Goal: Information Seeking & Learning: Check status

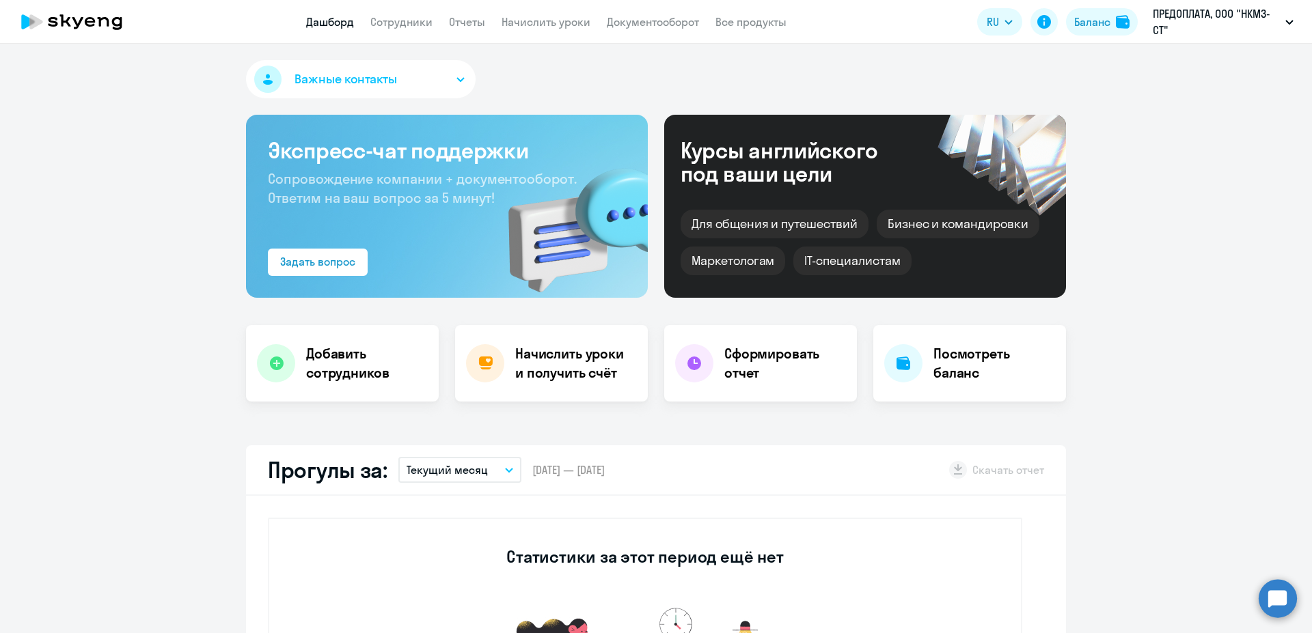
select select "30"
click at [409, 23] on link "Сотрудники" at bounding box center [401, 22] width 62 height 14
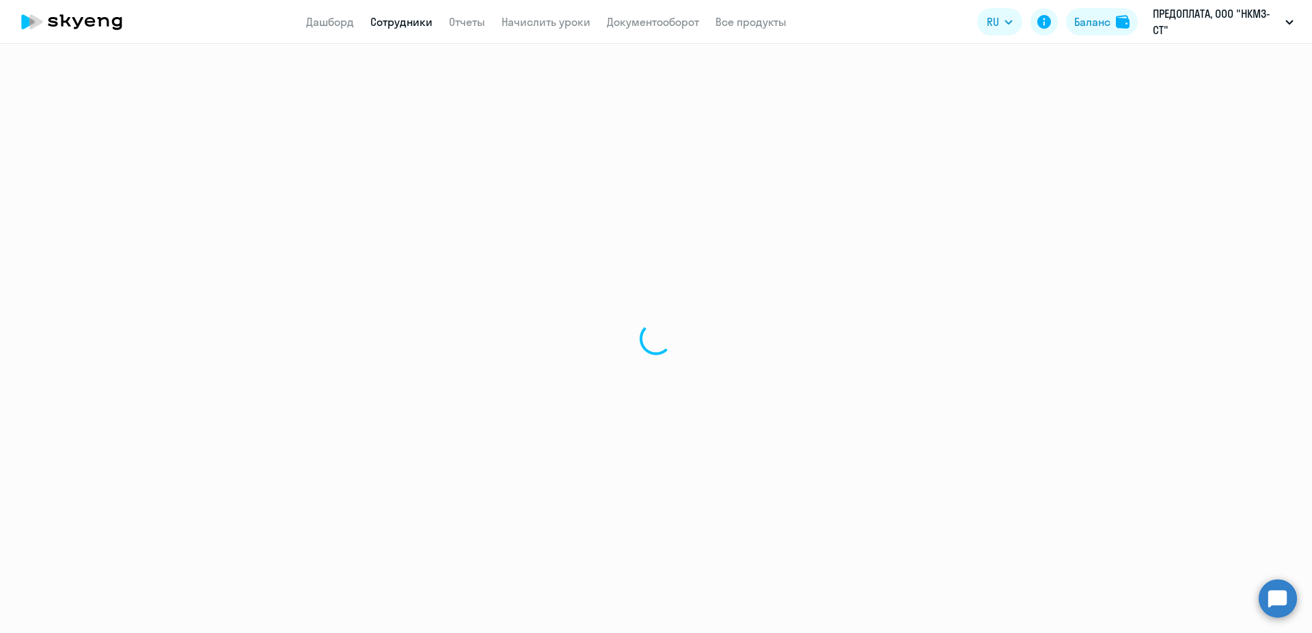
select select "30"
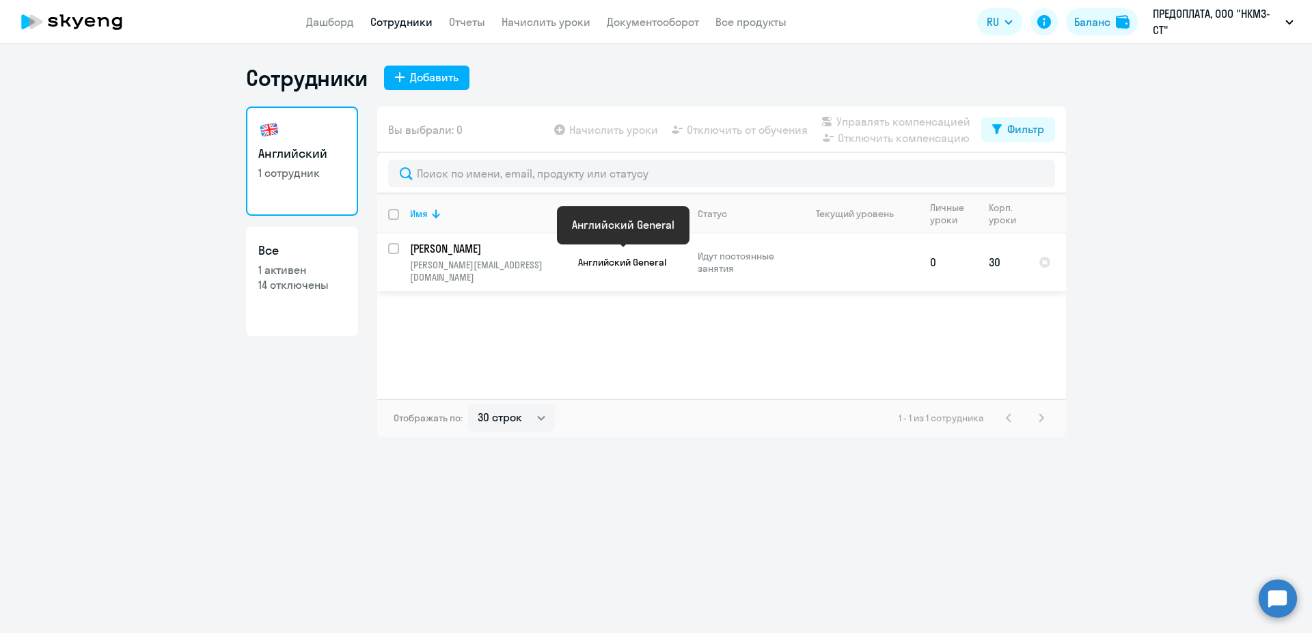
click at [627, 256] on span "Английский General" at bounding box center [622, 262] width 88 height 12
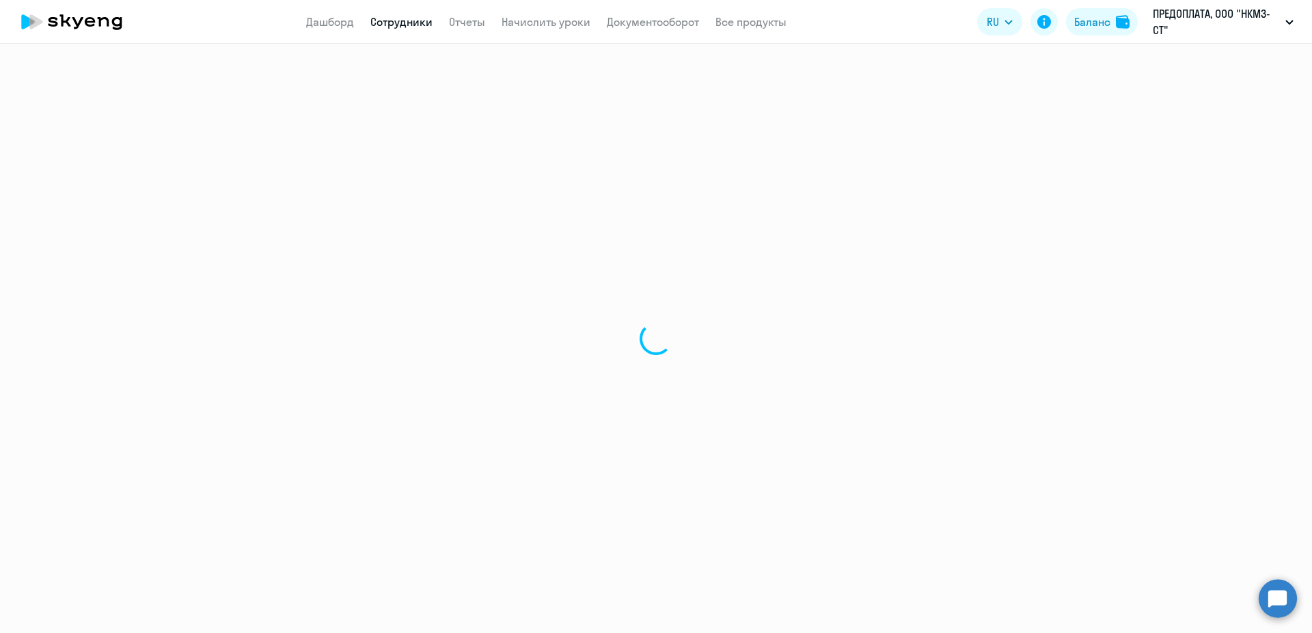
select select "english"
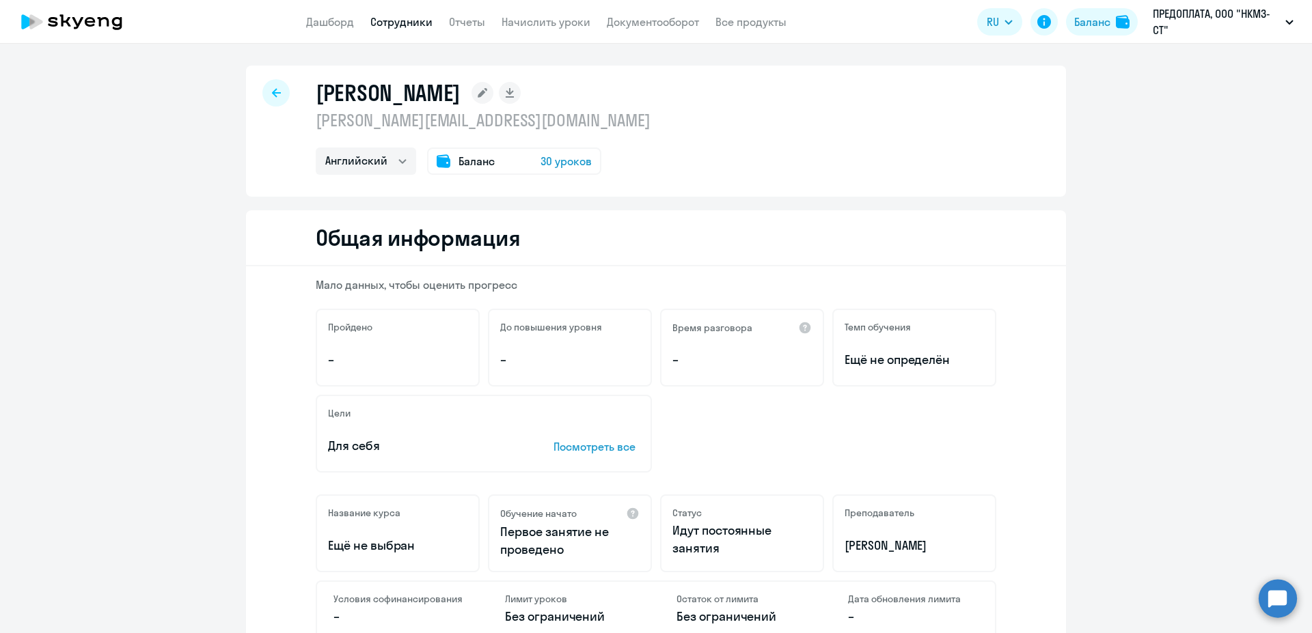
click at [470, 161] on span "Баланс" at bounding box center [477, 161] width 36 height 16
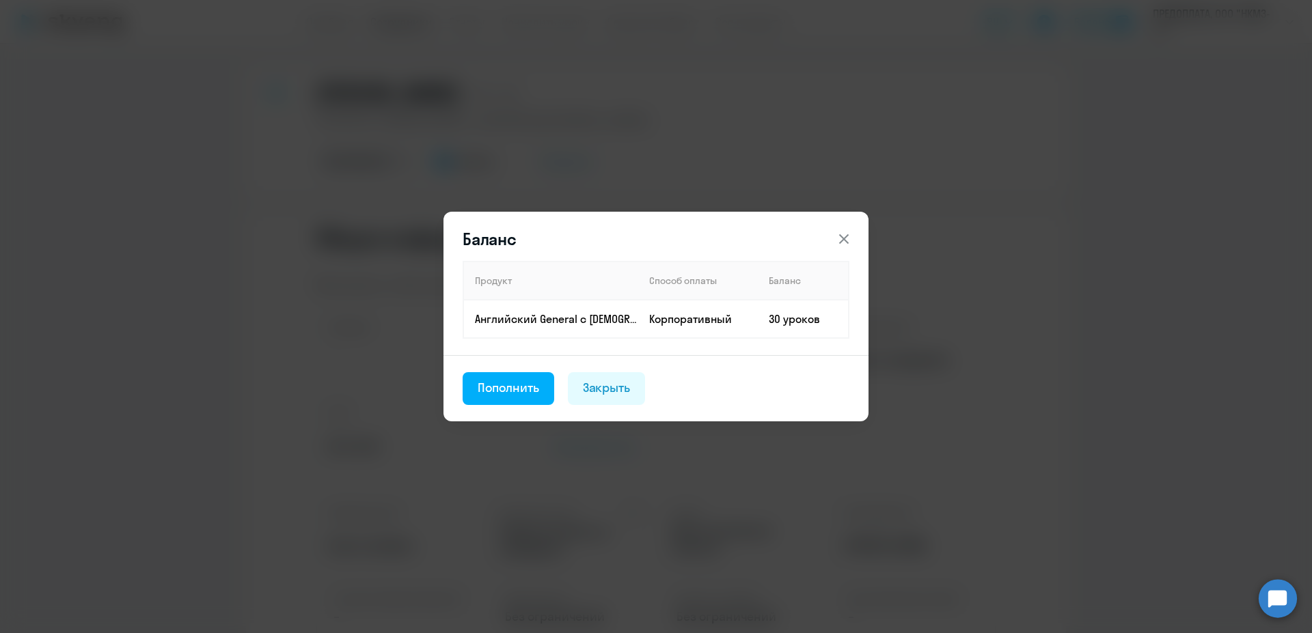
click at [838, 235] on icon at bounding box center [844, 239] width 16 height 16
